Goal: Check status: Check status

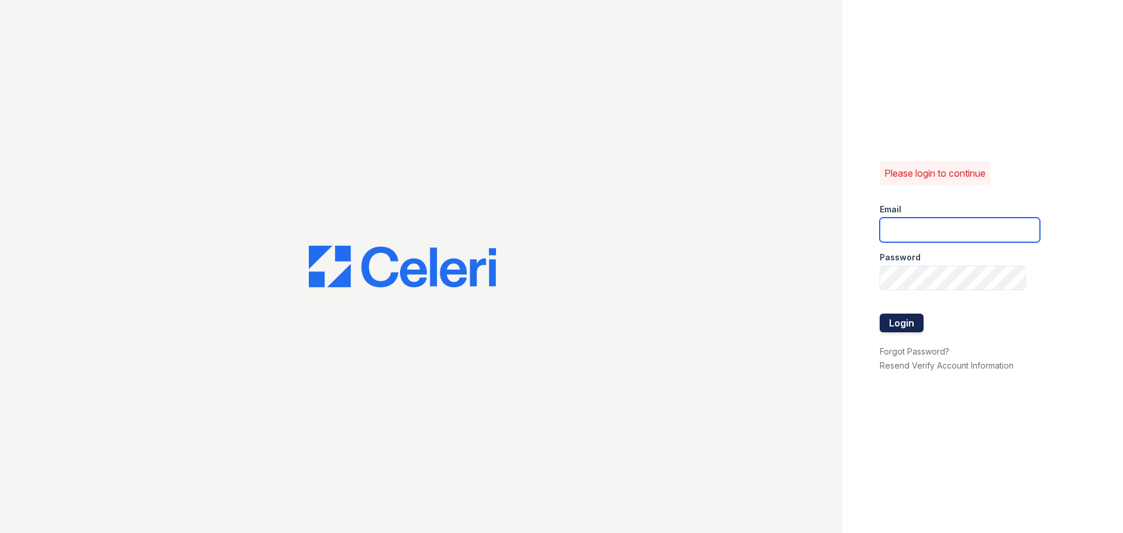
type input "[EMAIL_ADDRESS][DOMAIN_NAME]"
click at [909, 322] on button "Login" at bounding box center [901, 322] width 44 height 19
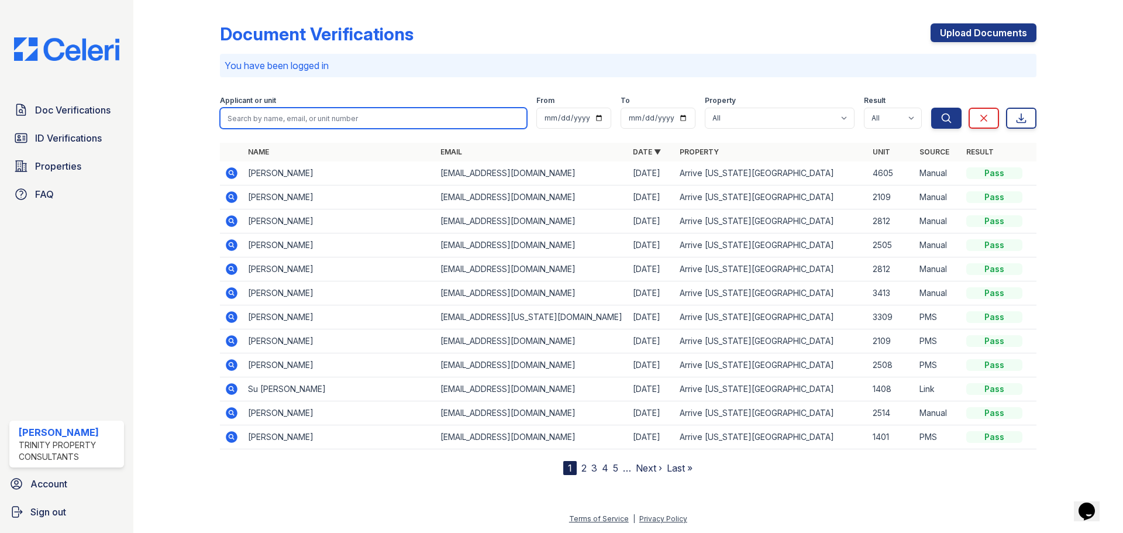
click at [285, 118] on input "search" at bounding box center [373, 118] width 307 height 21
type input "thorburn"
click at [931, 108] on button "Search" at bounding box center [946, 118] width 30 height 21
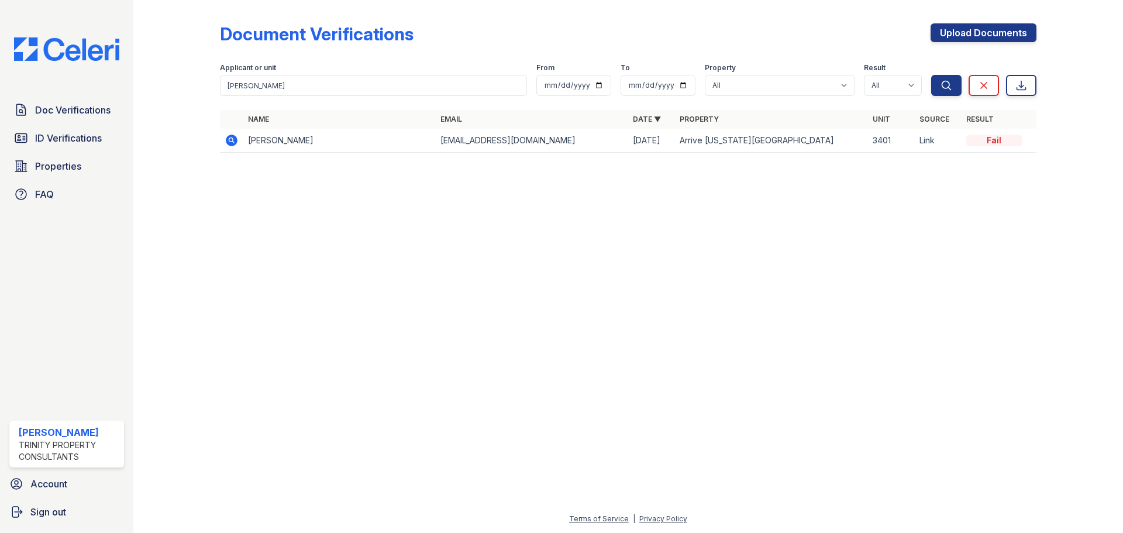
click at [230, 141] on icon at bounding box center [232, 140] width 14 height 14
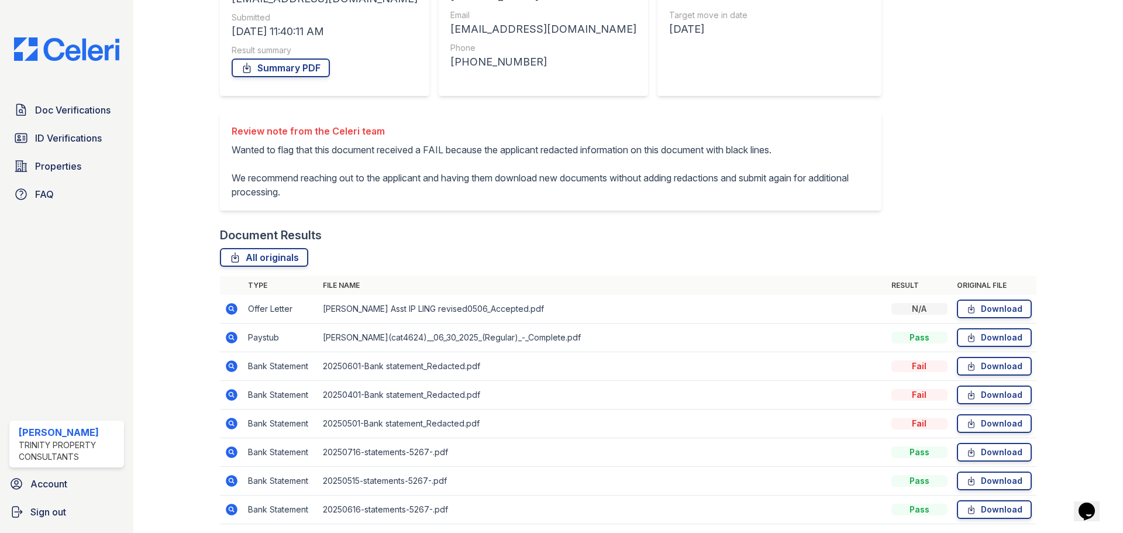
scroll to position [232, 0]
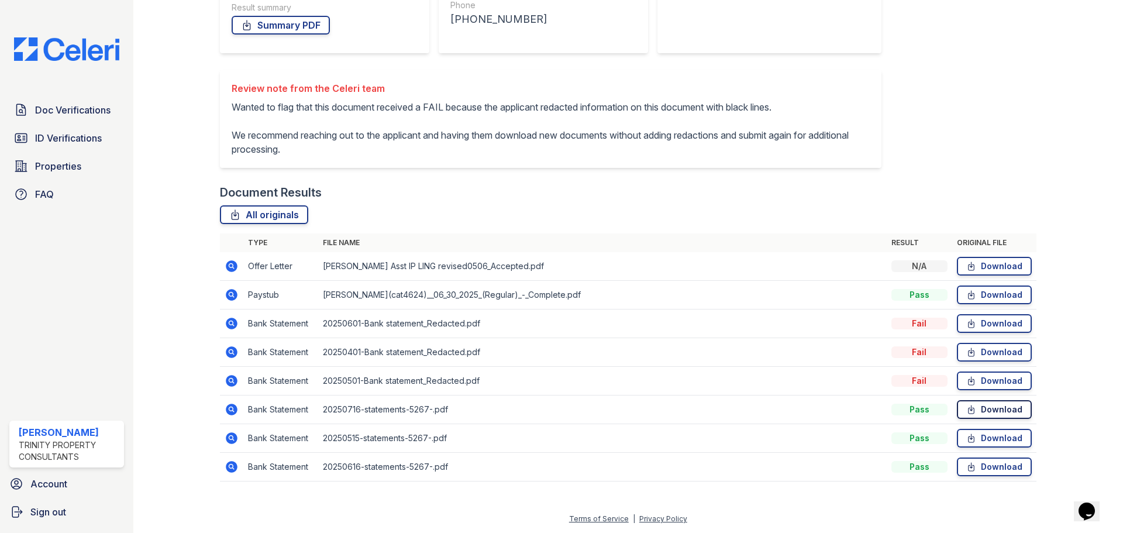
drag, startPoint x: 992, startPoint y: 410, endPoint x: 986, endPoint y: 410, distance: 6.5
click at [992, 410] on link "Download" at bounding box center [994, 409] width 75 height 19
click at [233, 409] on icon at bounding box center [232, 409] width 12 height 12
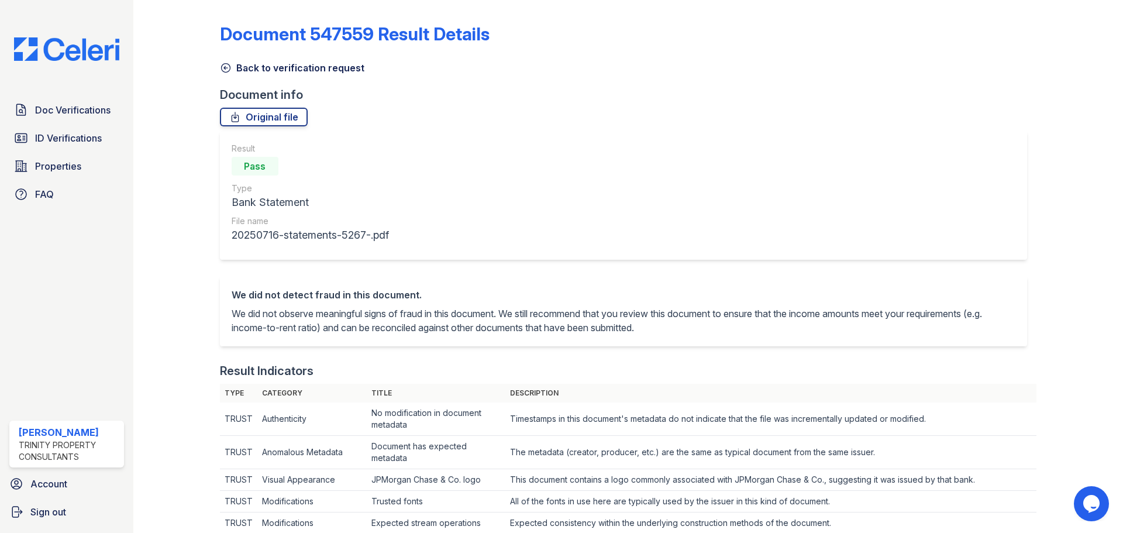
click at [294, 312] on p "We did not observe meaningful signs of fraud in this document. We still recomme…" at bounding box center [624, 320] width 784 height 28
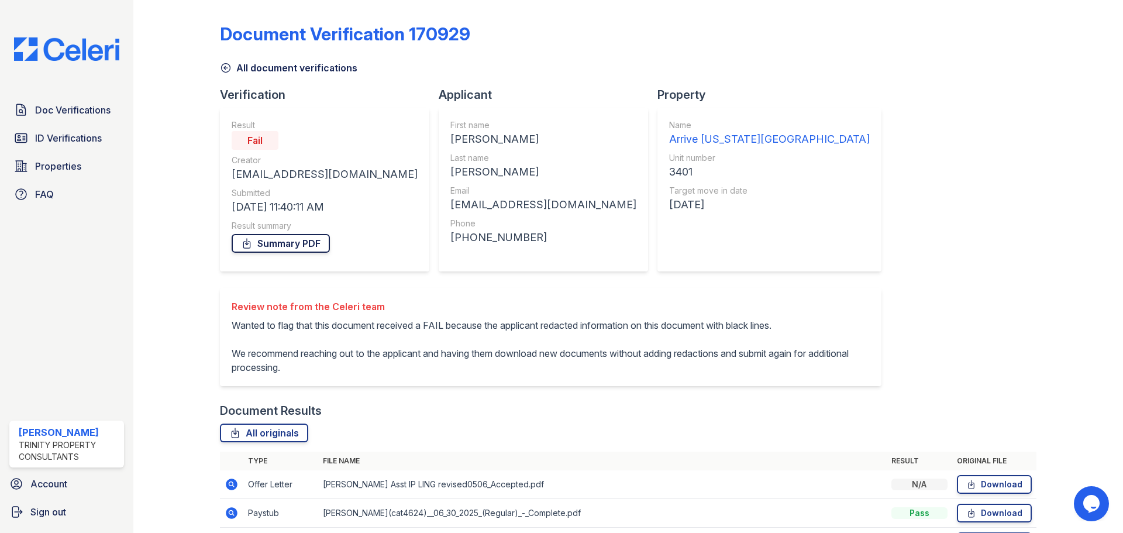
click at [288, 246] on link "Summary PDF" at bounding box center [281, 243] width 98 height 19
click at [70, 113] on span "Doc Verifications" at bounding box center [72, 110] width 75 height 14
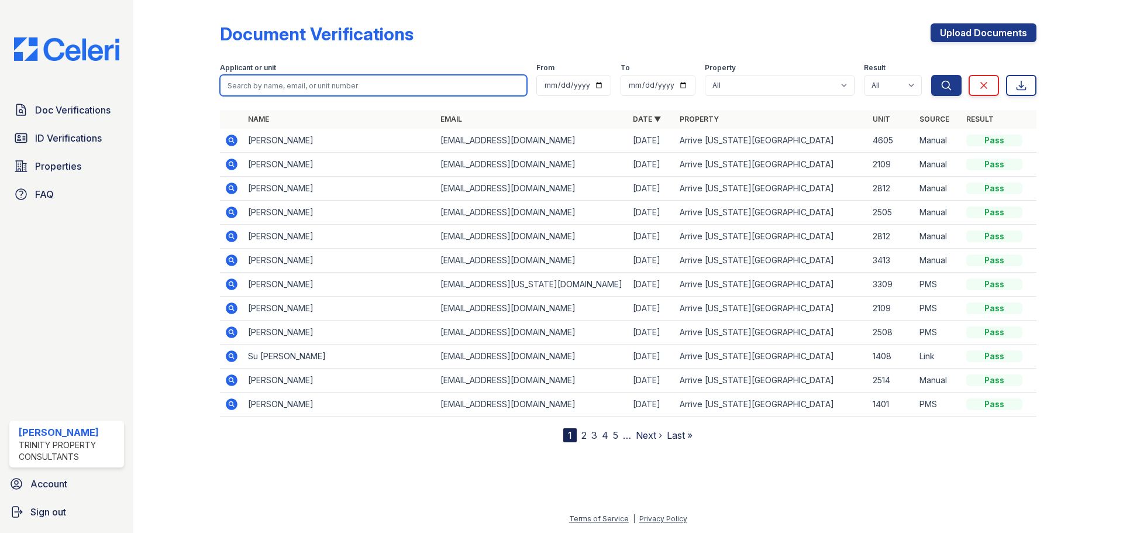
click at [336, 85] on input "search" at bounding box center [373, 85] width 307 height 21
type input "[PERSON_NAME]"
click at [931, 75] on button "Search" at bounding box center [946, 85] width 30 height 21
